Goal: Information Seeking & Learning: Learn about a topic

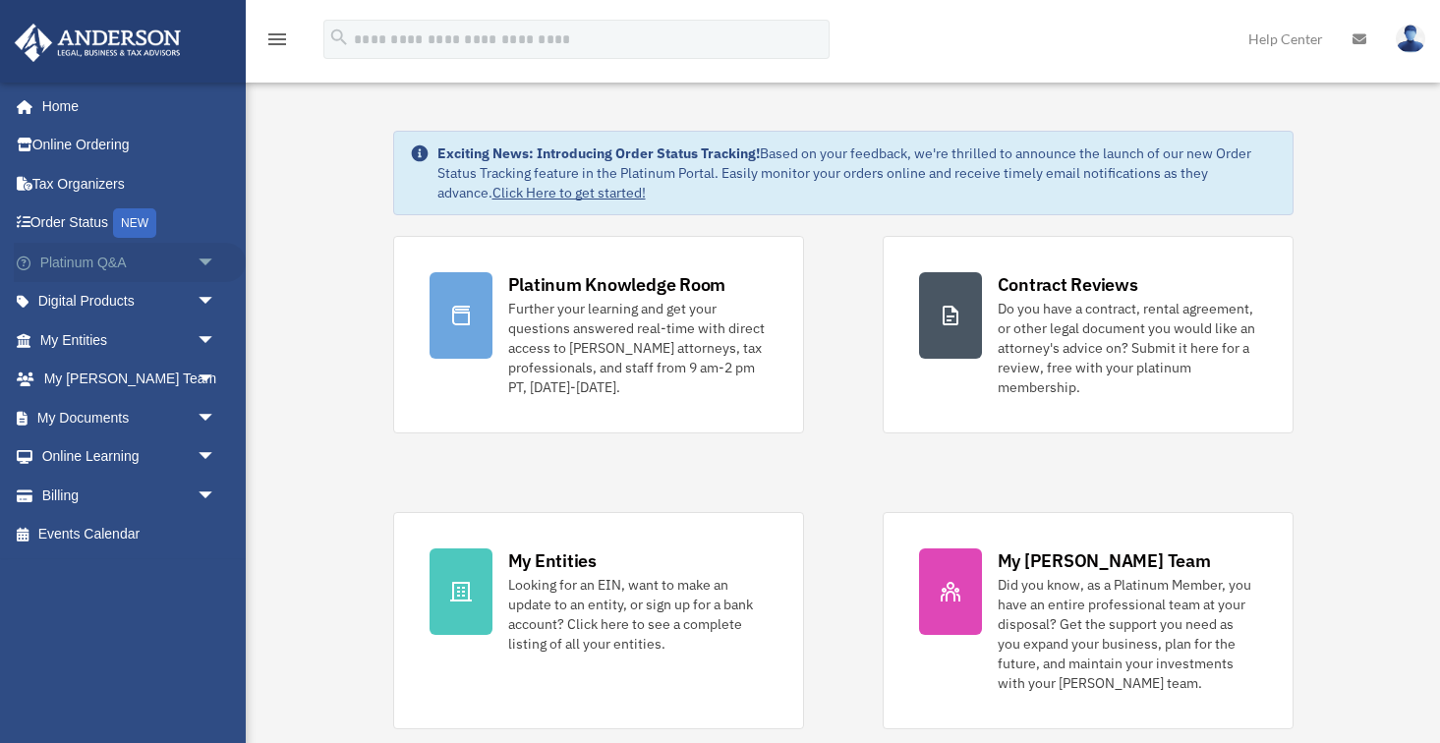
click at [200, 261] on span "arrow_drop_down" at bounding box center [216, 263] width 39 height 40
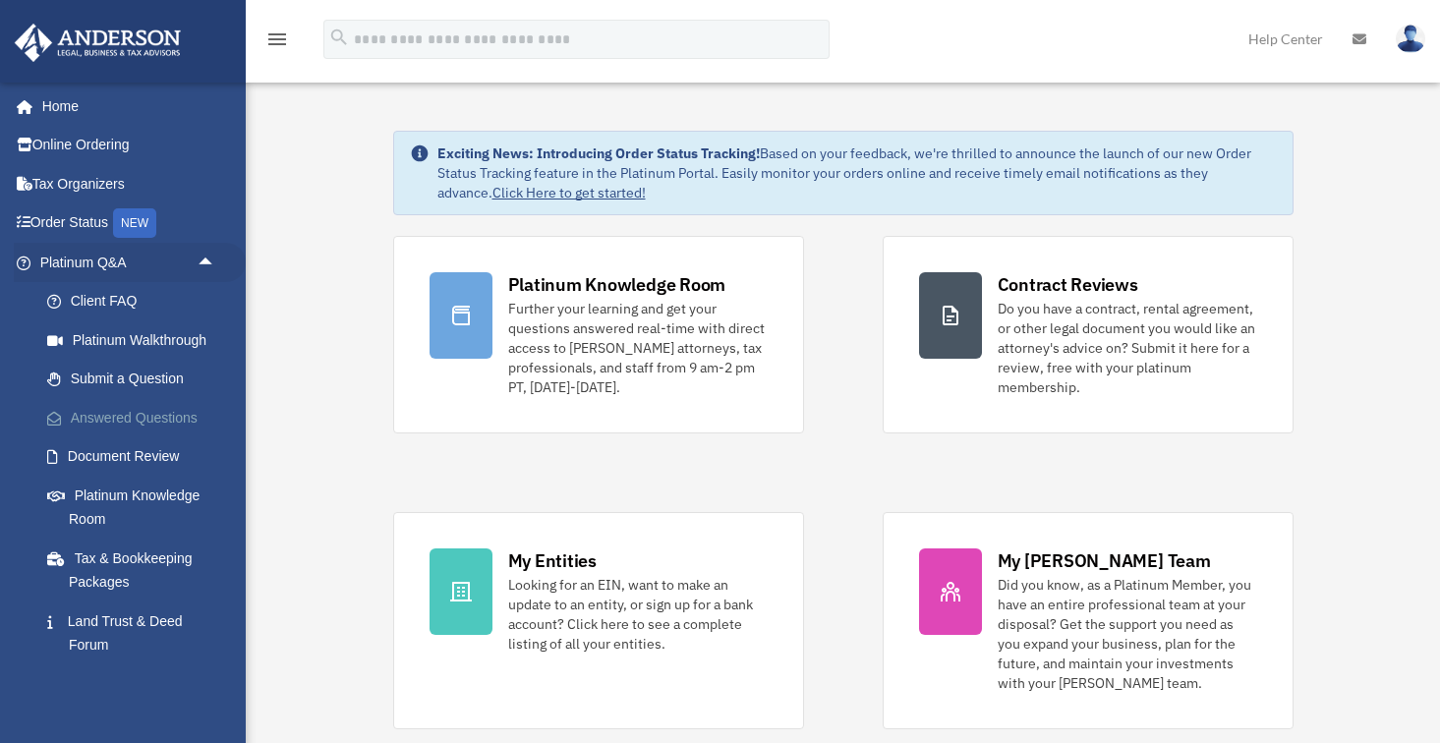
click at [140, 414] on link "Answered Questions" at bounding box center [137, 417] width 218 height 39
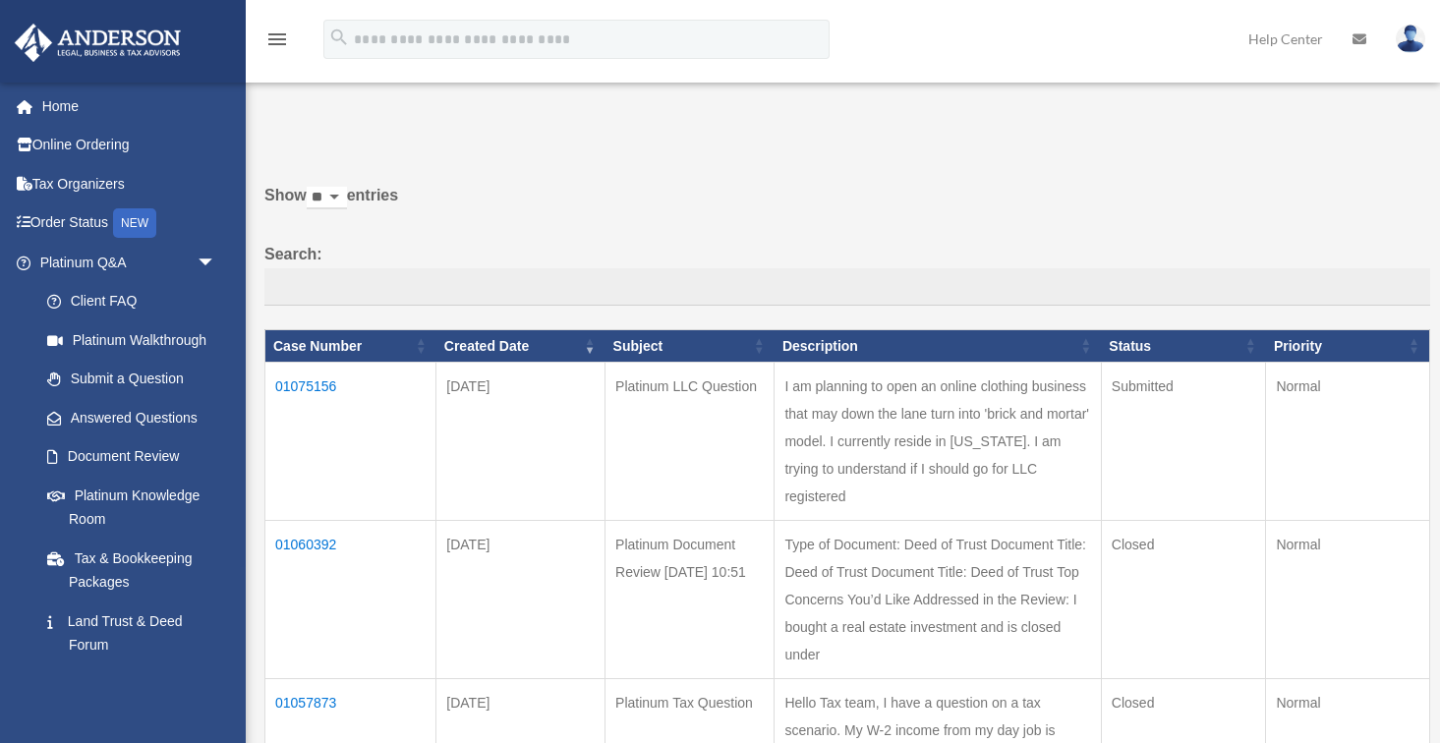
click at [322, 400] on td "01075156" at bounding box center [350, 442] width 171 height 158
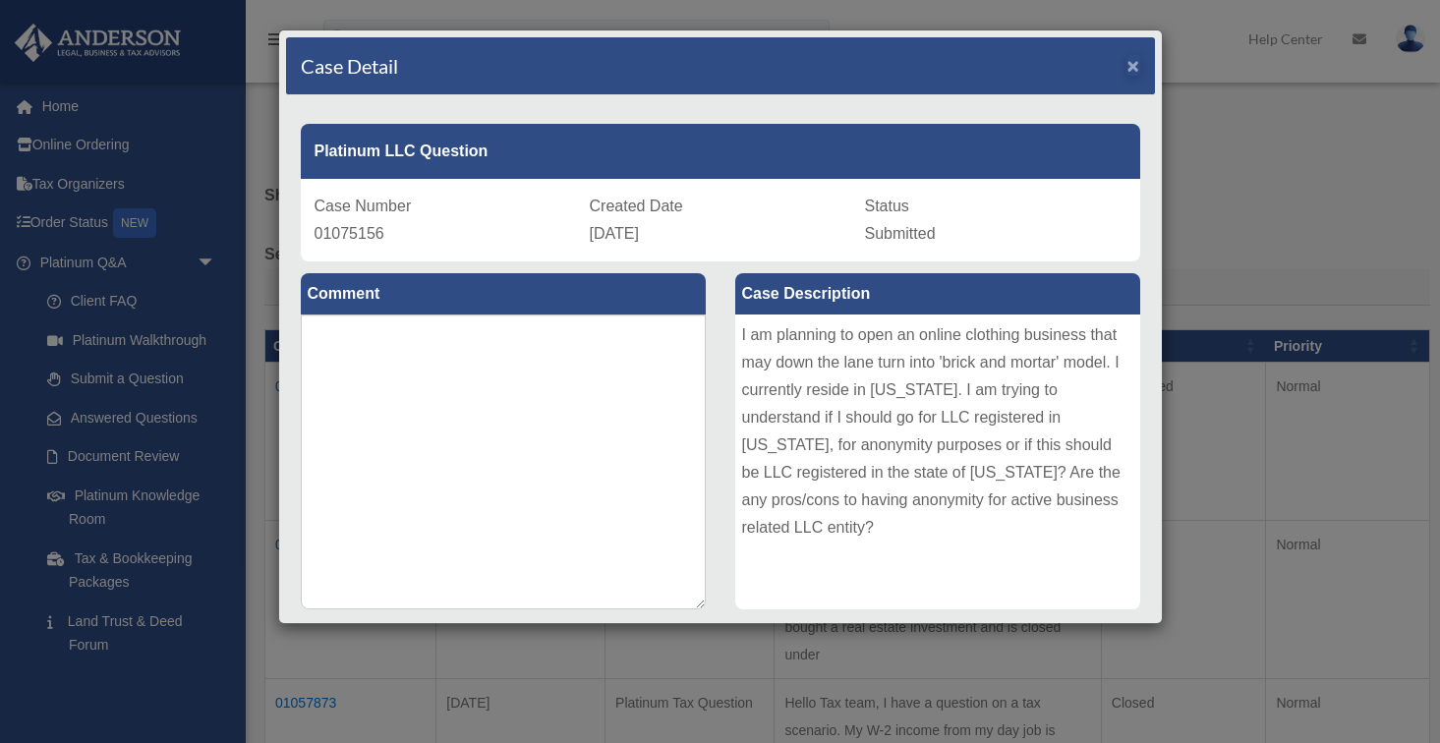
click at [1134, 68] on span "×" at bounding box center [1133, 65] width 13 height 23
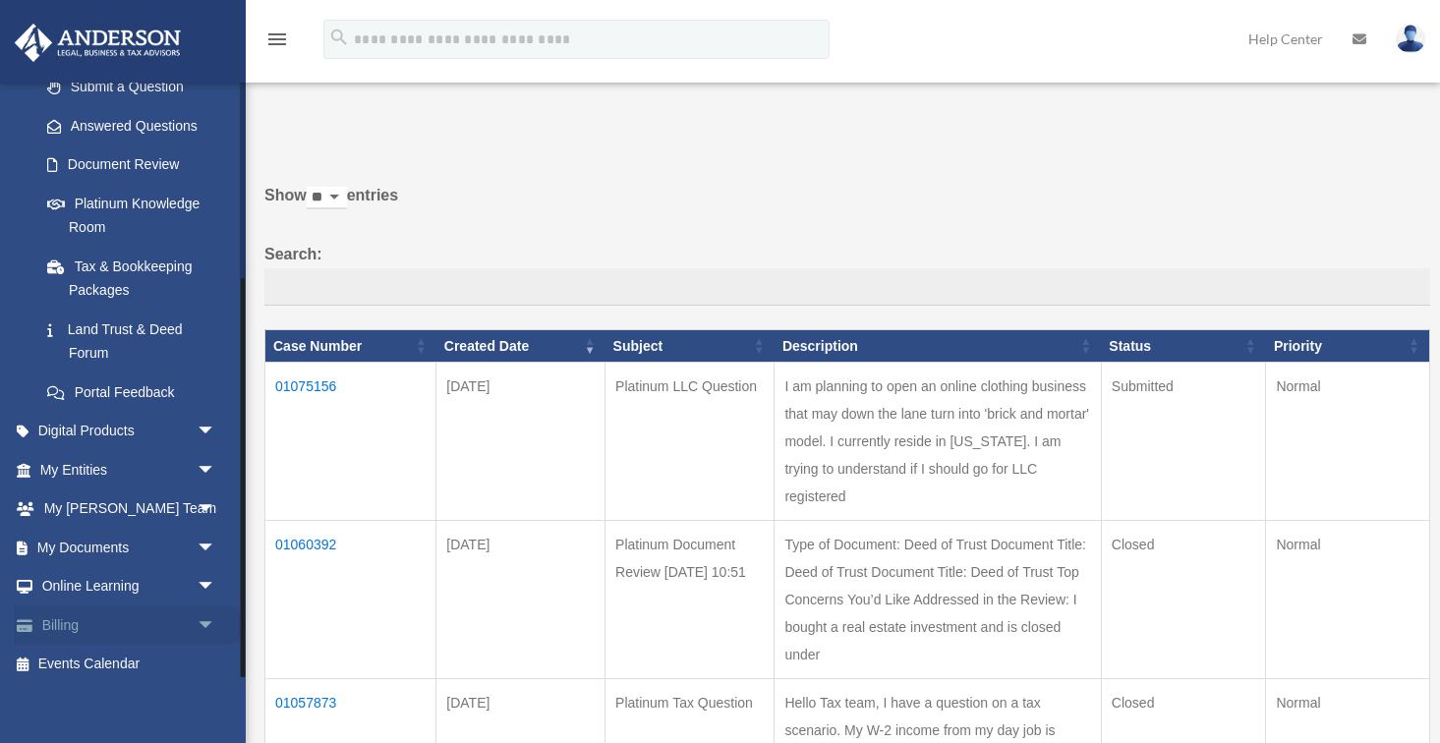
scroll to position [291, 0]
click at [159, 543] on link "My Documents arrow_drop_down" at bounding box center [130, 548] width 232 height 39
click at [204, 546] on span "arrow_drop_down" at bounding box center [216, 549] width 39 height 40
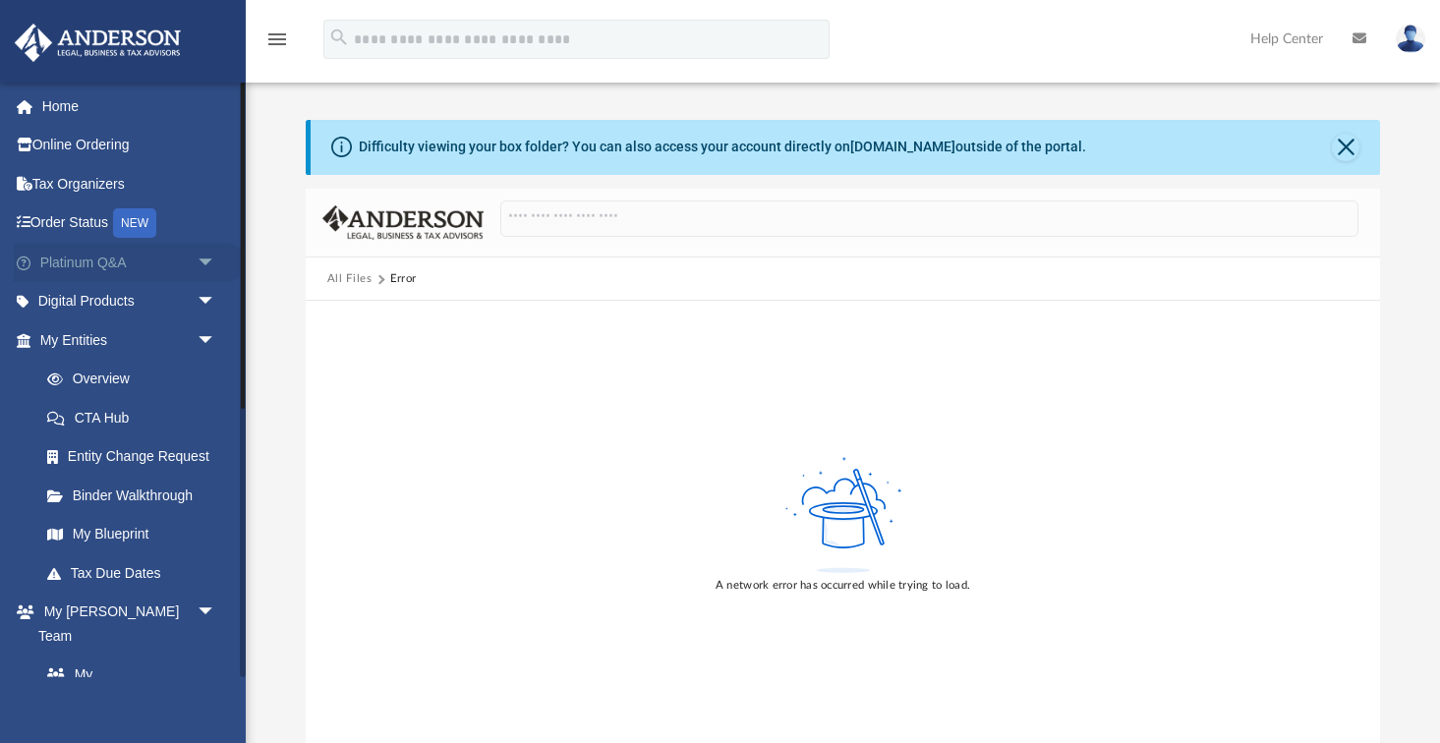
click at [199, 266] on span "arrow_drop_down" at bounding box center [216, 263] width 39 height 40
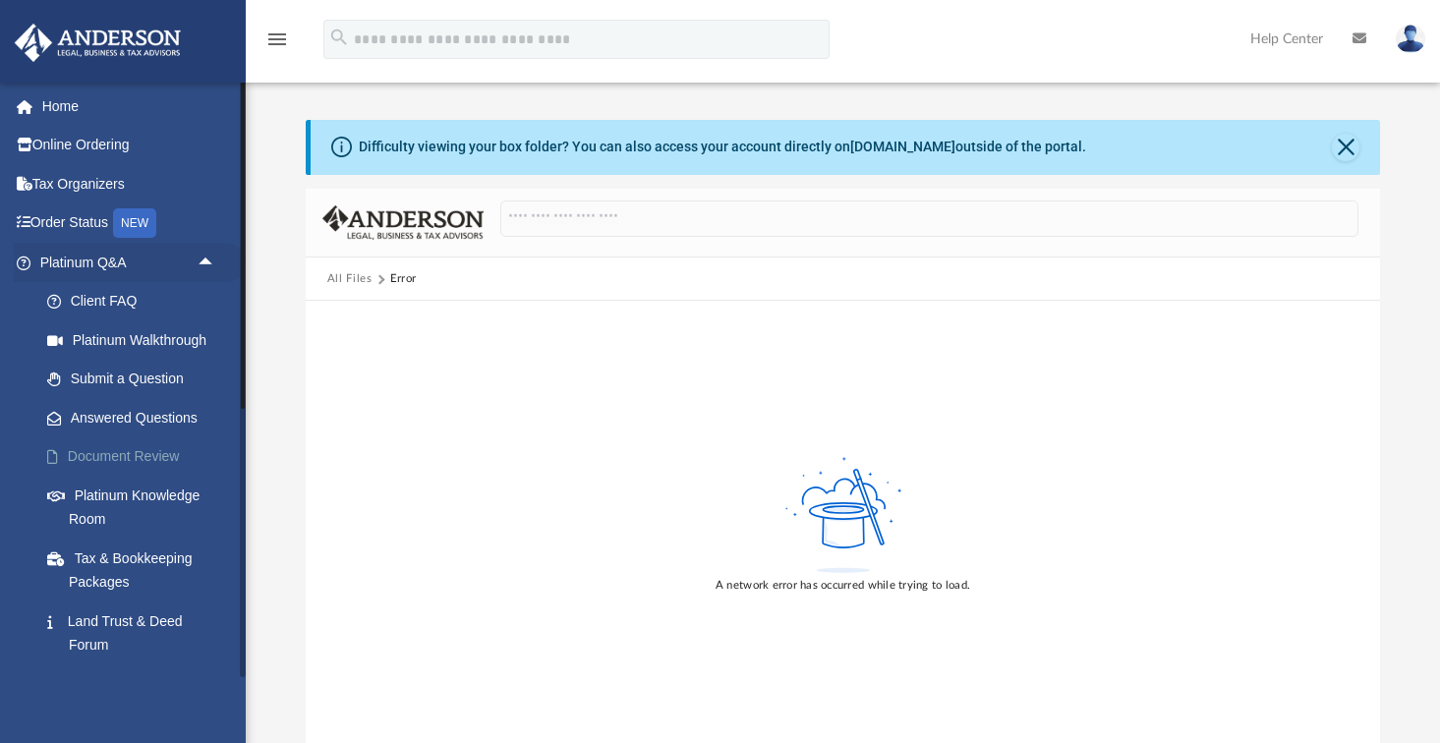
click at [141, 444] on link "Document Review" at bounding box center [137, 456] width 218 height 39
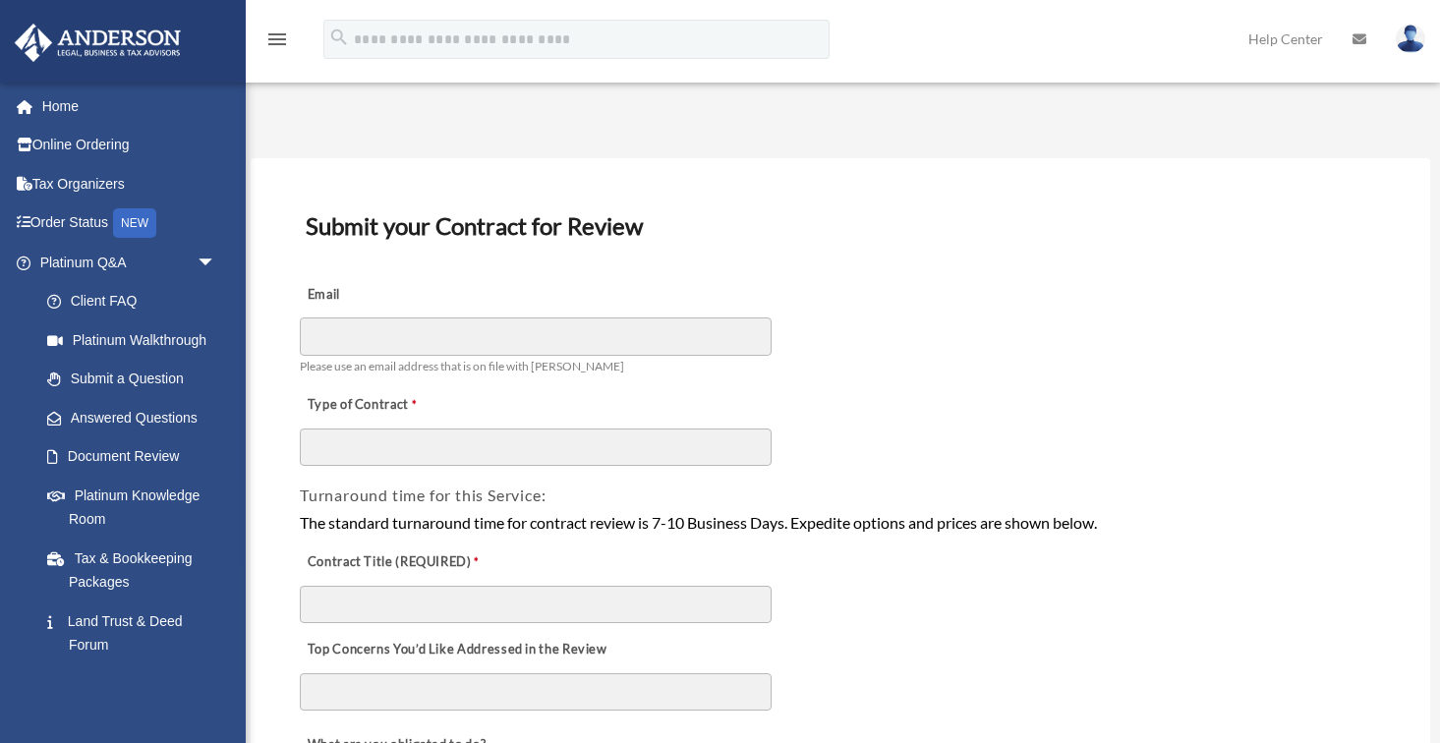
click at [1413, 42] on img at bounding box center [1409, 39] width 29 height 28
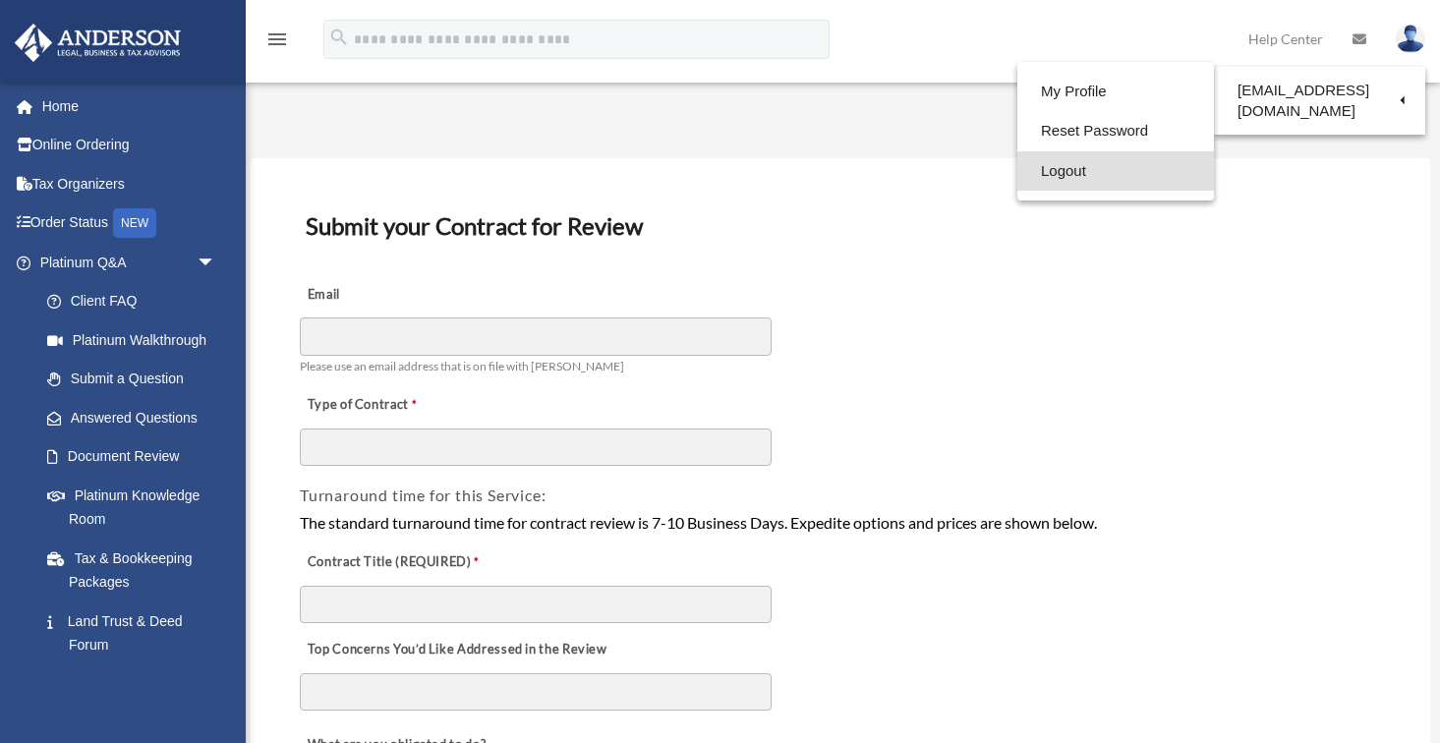
click at [1073, 174] on link "Logout" at bounding box center [1115, 171] width 197 height 40
